Goal: Task Accomplishment & Management: Manage account settings

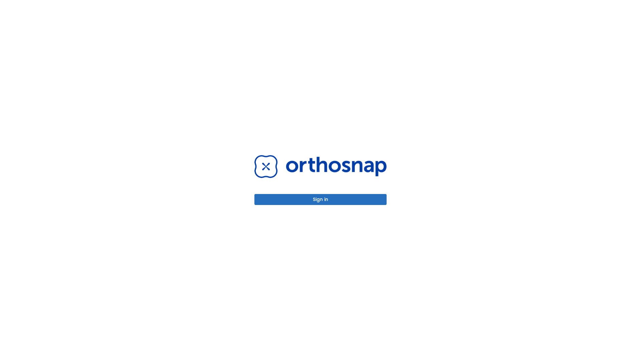
click at [320, 200] on button "Sign in" at bounding box center [320, 199] width 132 height 11
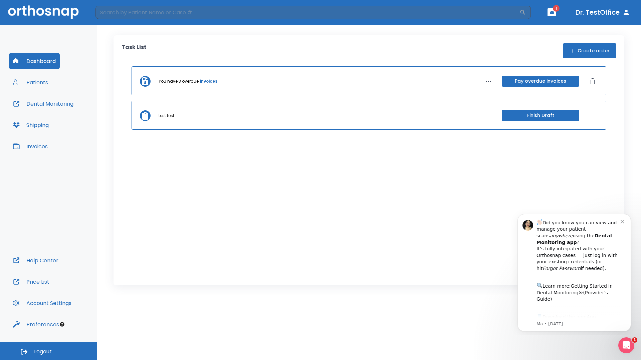
click at [48, 351] on span "Logout" at bounding box center [43, 351] width 18 height 7
